Goal: Task Accomplishment & Management: Use online tool/utility

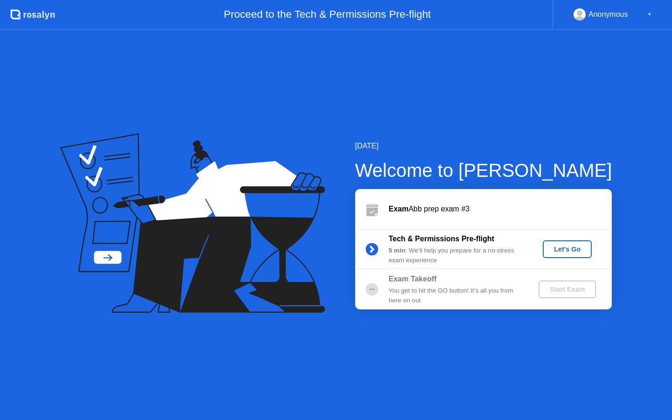
click at [570, 246] on div "Let's Go" at bounding box center [567, 248] width 42 height 7
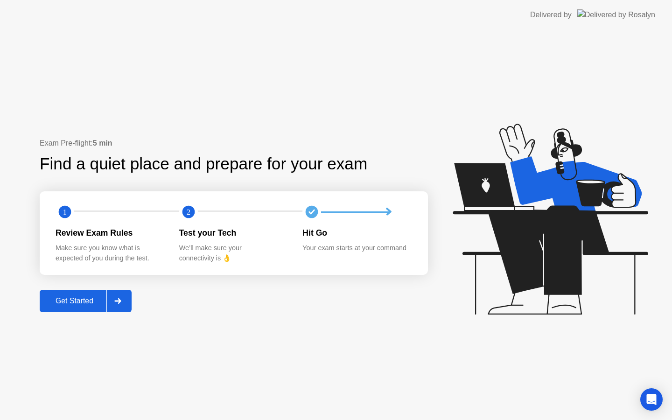
click at [119, 297] on div at bounding box center [117, 300] width 22 height 21
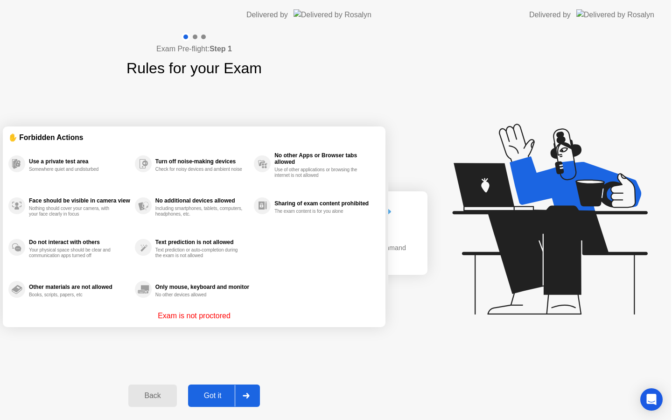
click at [119, 297] on div "Exam Pre-flight: Step 1 Rules for your Exam ✋ Forbidden Actions Use a private t…" at bounding box center [194, 225] width 388 height 390
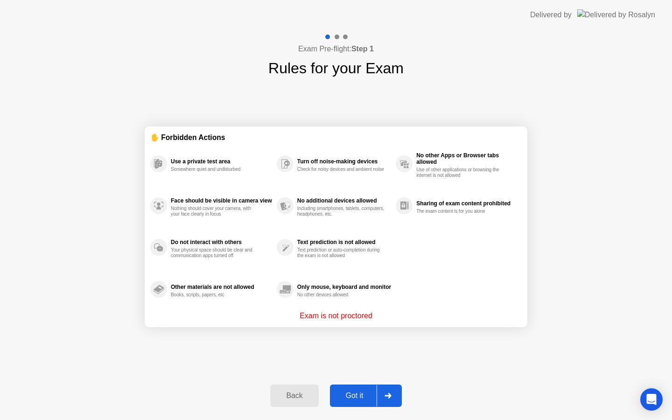
click at [371, 411] on div "Back Got it" at bounding box center [336, 395] width 142 height 43
click at [366, 403] on button "Got it" at bounding box center [366, 395] width 72 height 22
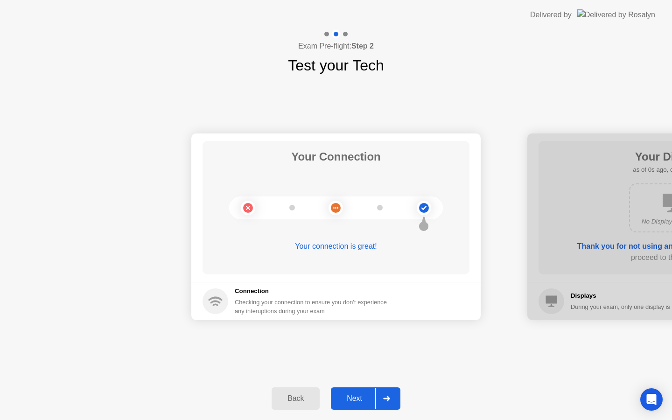
click at [366, 398] on div "Next" at bounding box center [355, 398] width 42 height 8
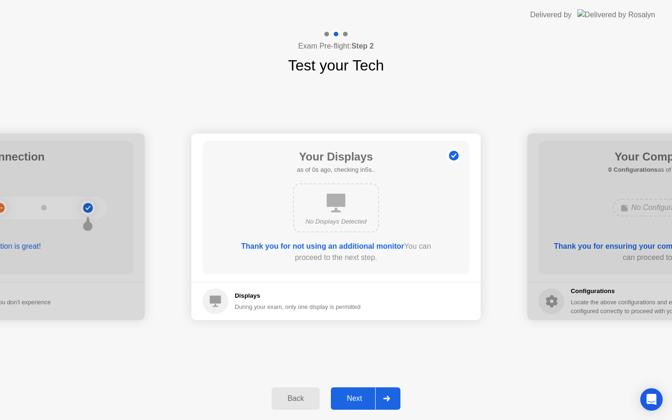
click at [366, 398] on div "Next" at bounding box center [355, 398] width 42 height 8
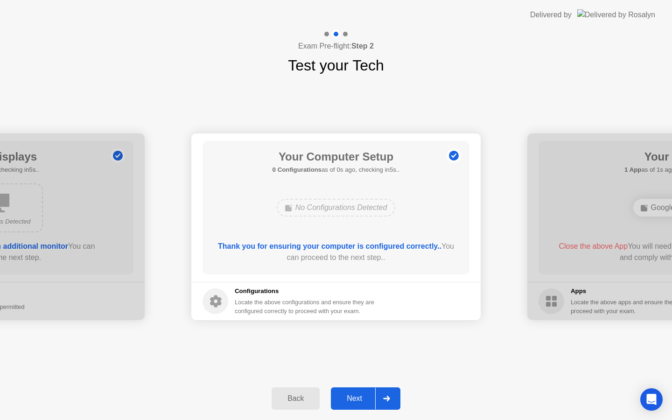
click at [366, 398] on div "Next" at bounding box center [355, 398] width 42 height 8
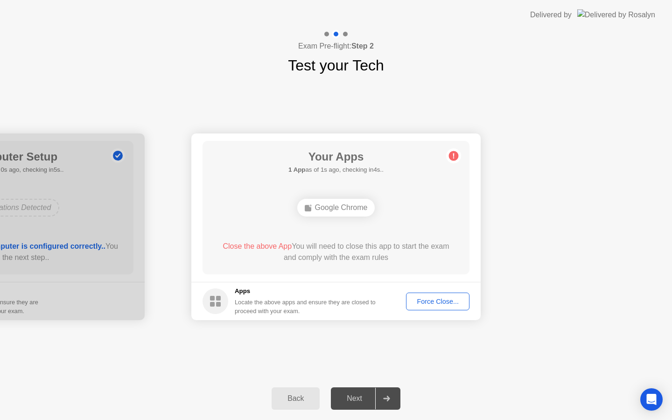
click at [435, 300] on div "Force Close..." at bounding box center [437, 301] width 57 height 7
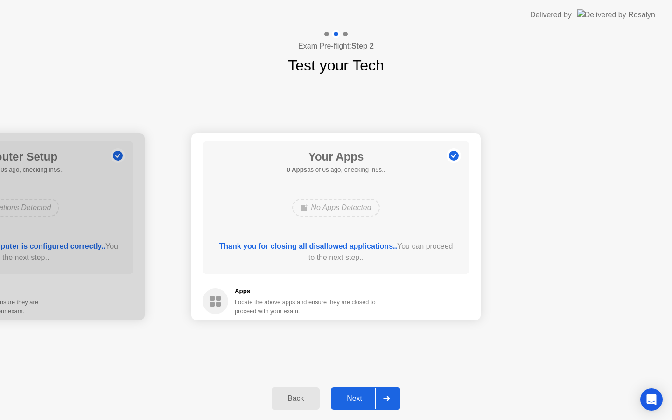
click at [360, 390] on button "Next" at bounding box center [366, 398] width 70 height 22
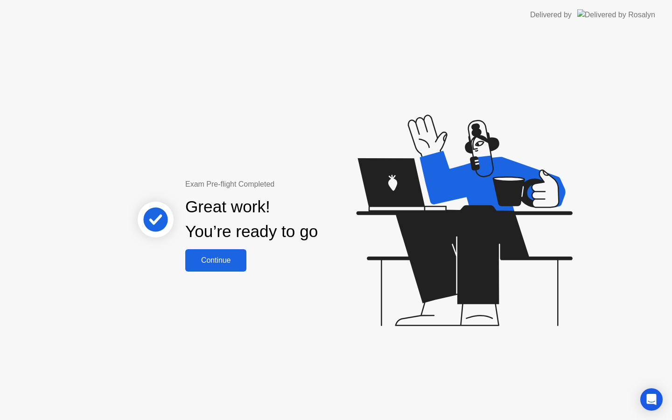
click at [213, 258] on div "Continue" at bounding box center [216, 260] width 56 height 8
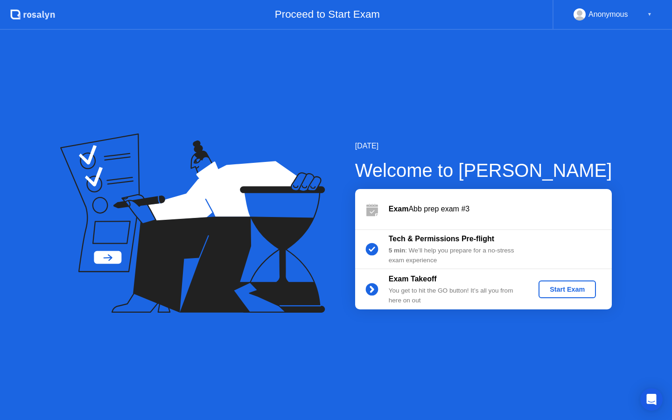
click at [565, 290] on div "Start Exam" at bounding box center [567, 288] width 50 height 7
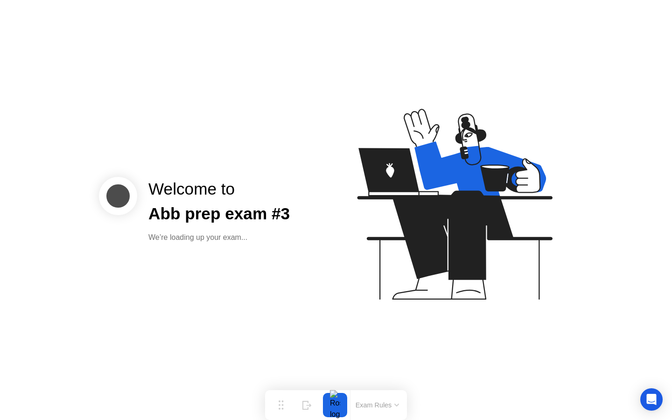
click at [258, 207] on div "Abb prep exam #3" at bounding box center [218, 214] width 141 height 25
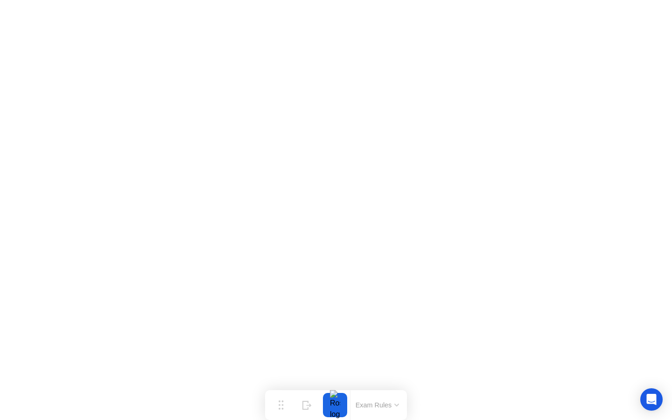
click iframe
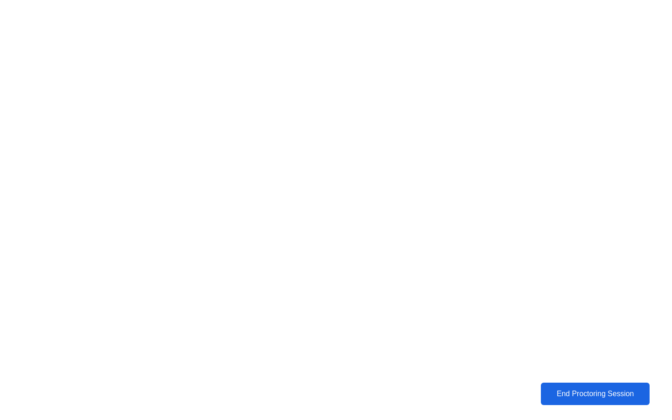
click at [584, 386] on button "End Proctoring Session" at bounding box center [594, 394] width 109 height 22
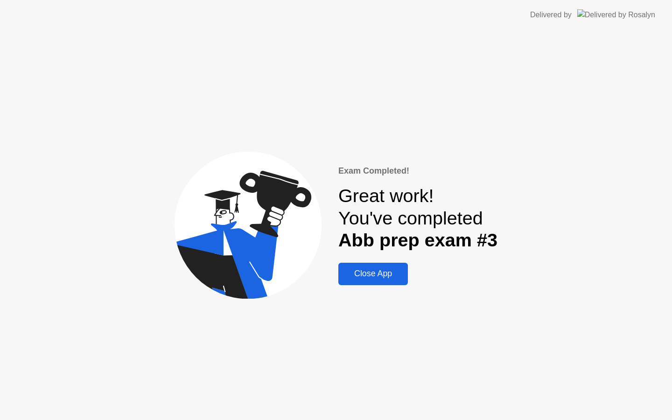
click at [376, 279] on div "Close App" at bounding box center [373, 274] width 64 height 10
